Goal: Transaction & Acquisition: Purchase product/service

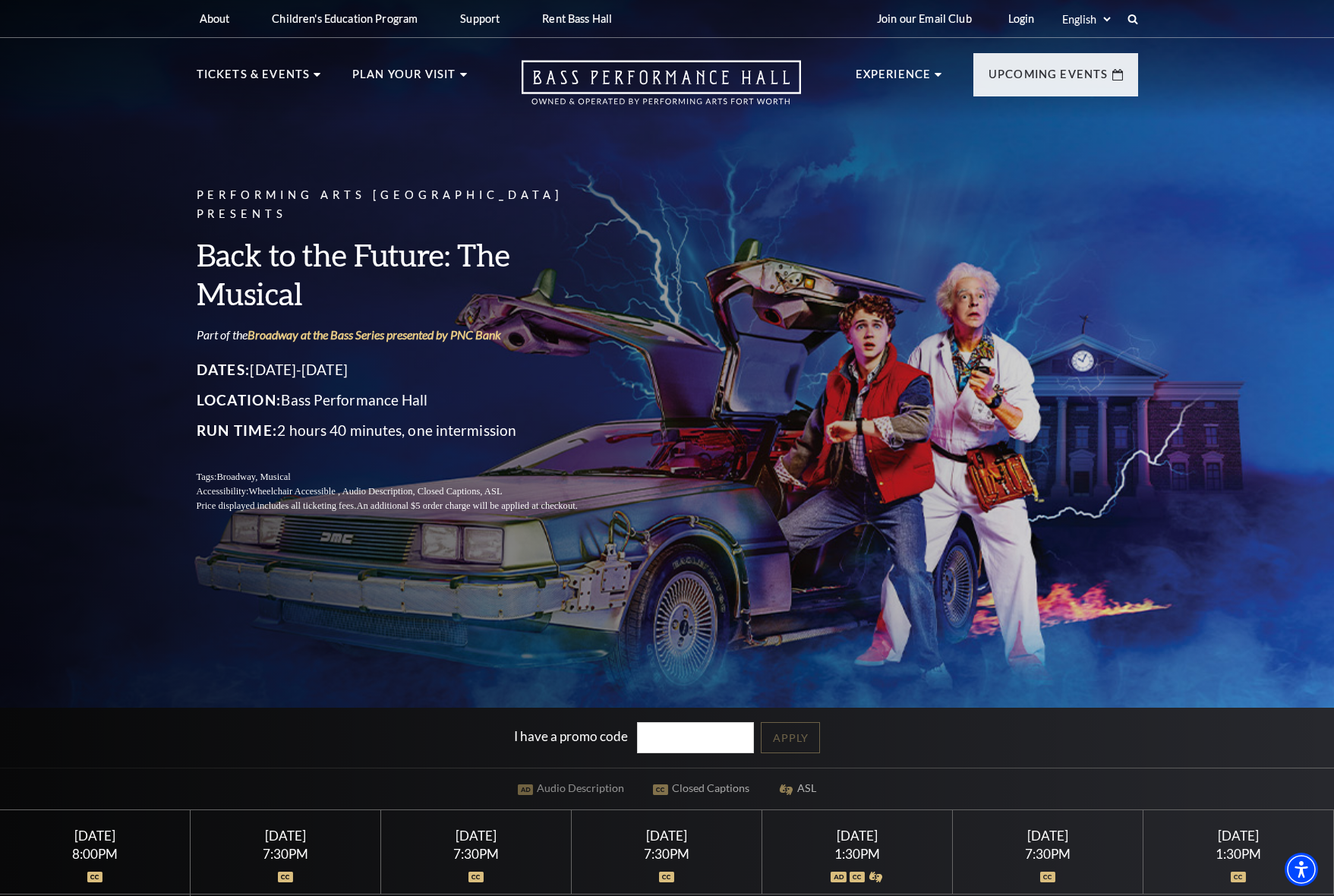
click at [735, 430] on div "Performing Arts Fort Worth Presents Back to the Future: The Musical Part of the…" at bounding box center [667, 349] width 972 height 358
